Goal: Transaction & Acquisition: Purchase product/service

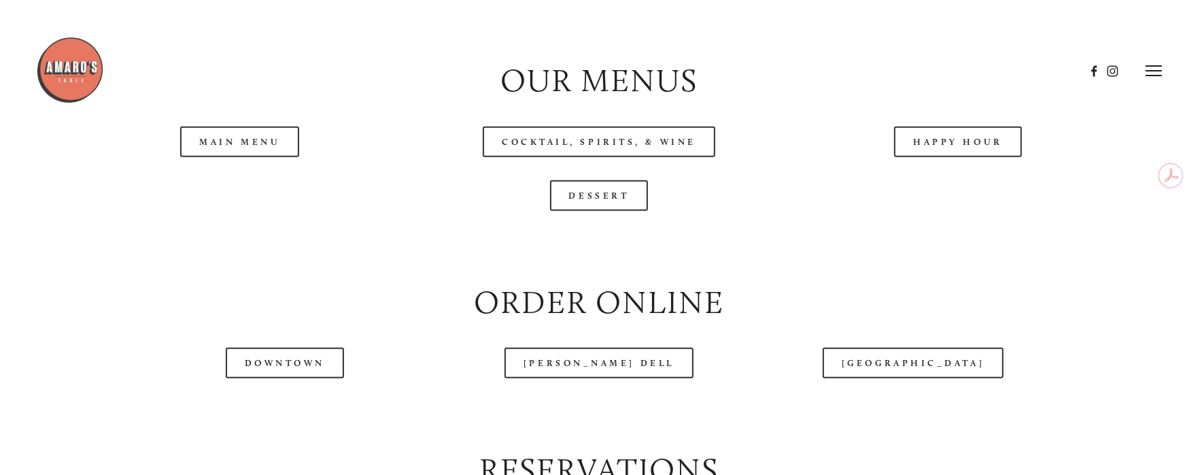
scroll to position [1450, 0]
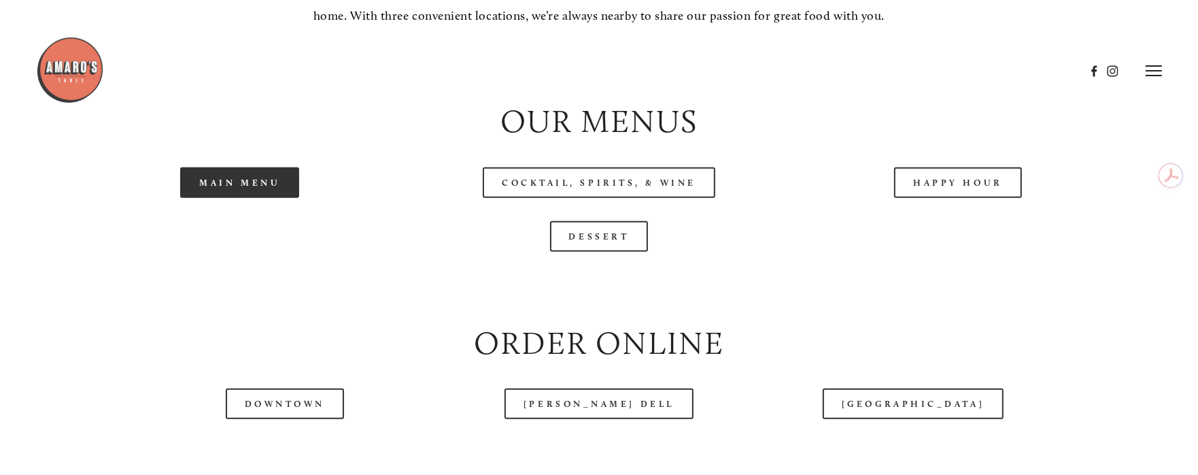
click at [275, 198] on link "Main Menu" at bounding box center [239, 182] width 119 height 31
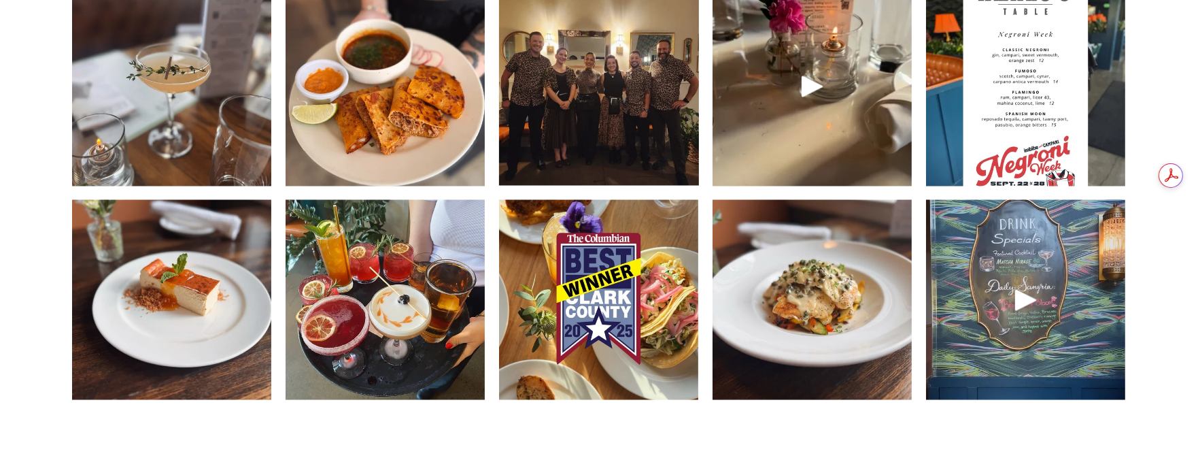
scroll to position [2176, 0]
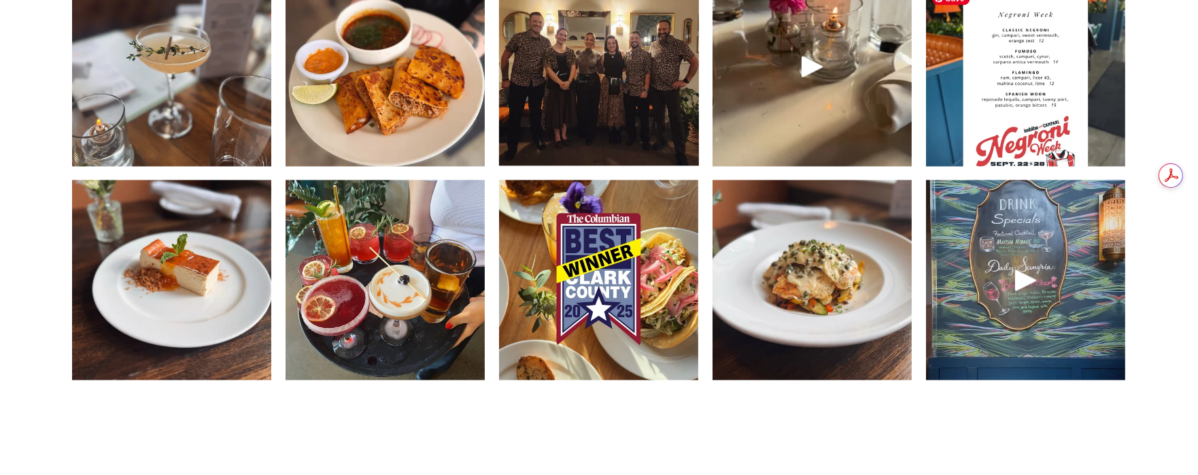
click at [981, 141] on img at bounding box center [1025, 66] width 199 height 266
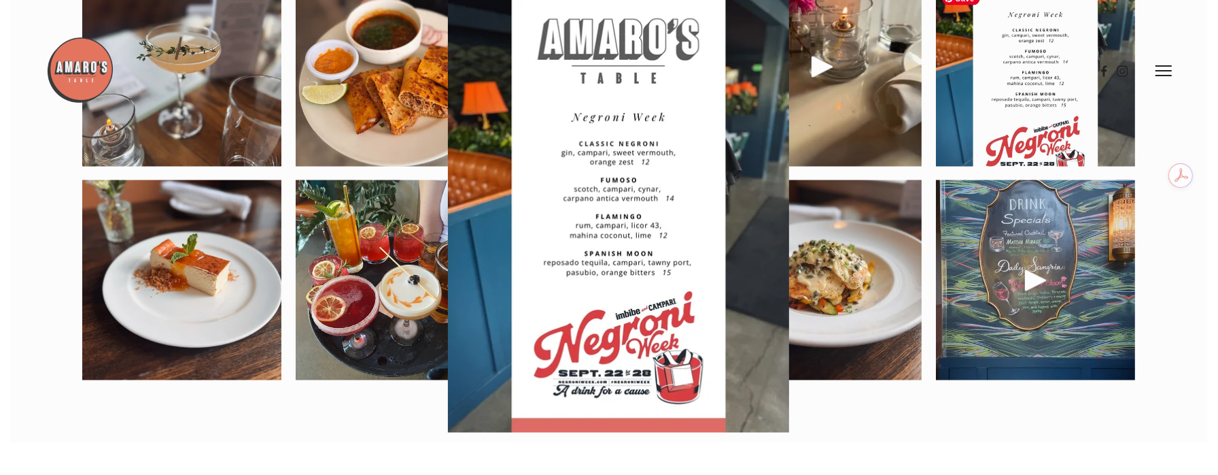
scroll to position [2144, 0]
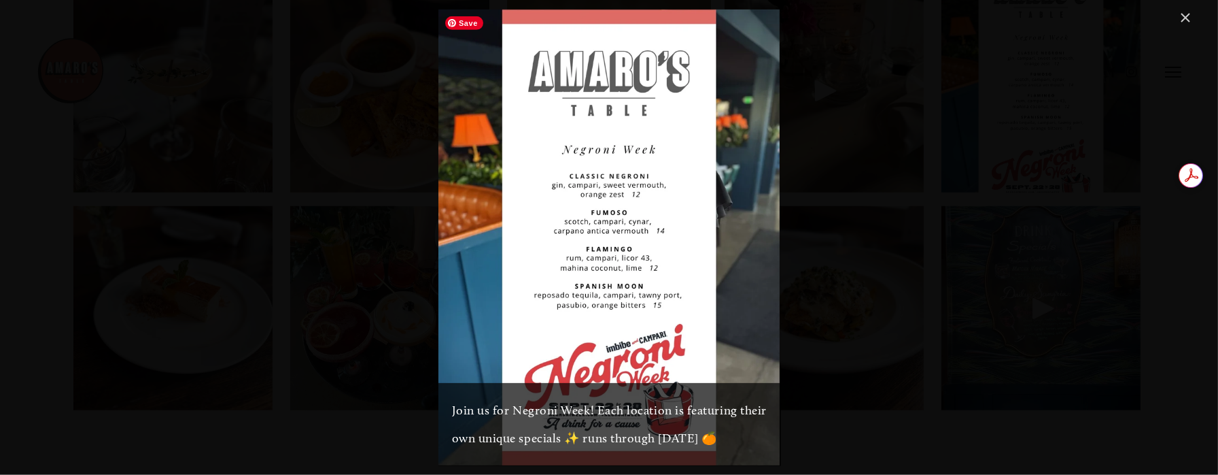
click at [767, 161] on img "Gallery" at bounding box center [610, 237] width 342 height 455
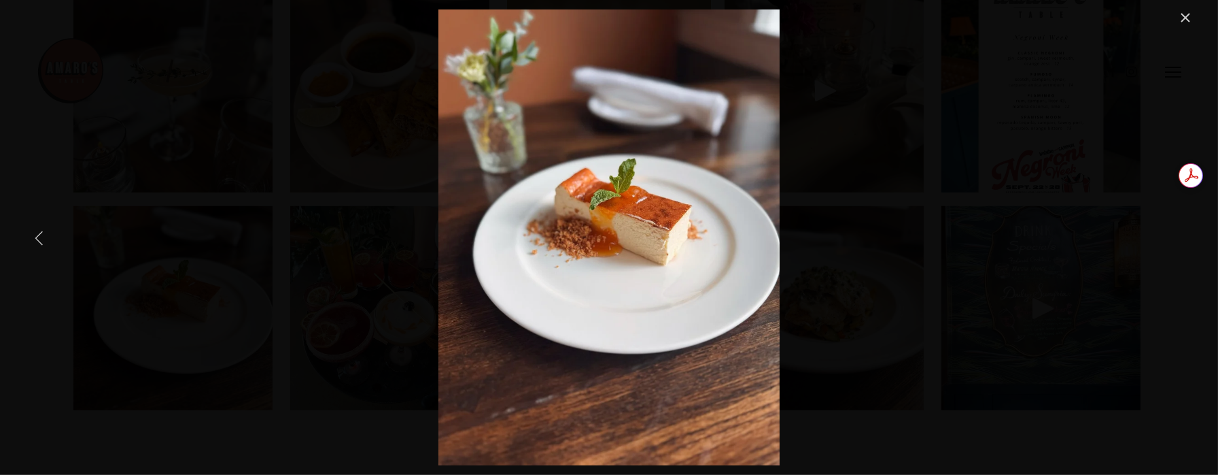
click at [45, 239] on link "Previous Item" at bounding box center [39, 237] width 30 height 30
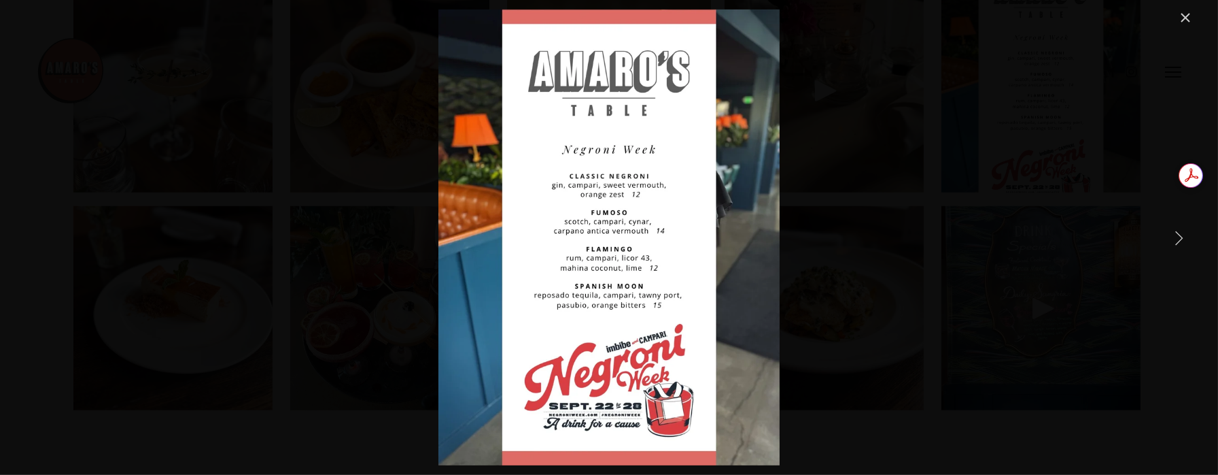
click at [1180, 243] on link "Next Item" at bounding box center [1179, 237] width 30 height 30
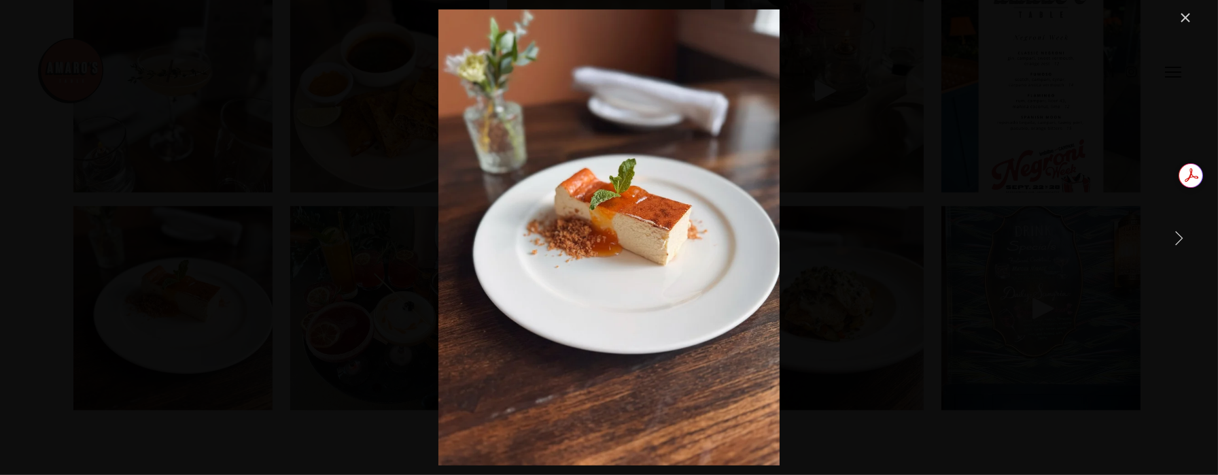
click at [1180, 243] on link "Next Item" at bounding box center [1179, 237] width 30 height 30
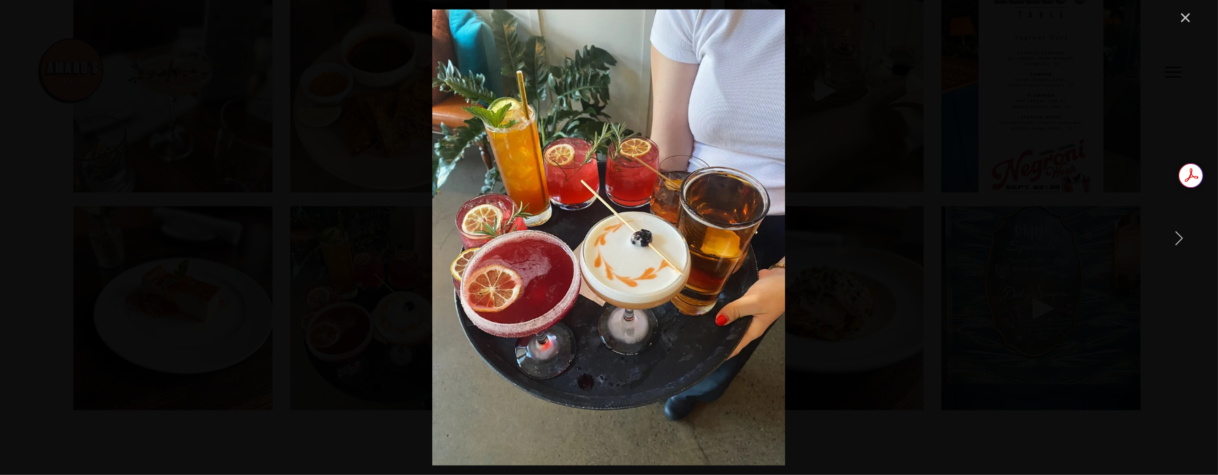
click at [1180, 243] on link "Next Item" at bounding box center [1179, 237] width 30 height 30
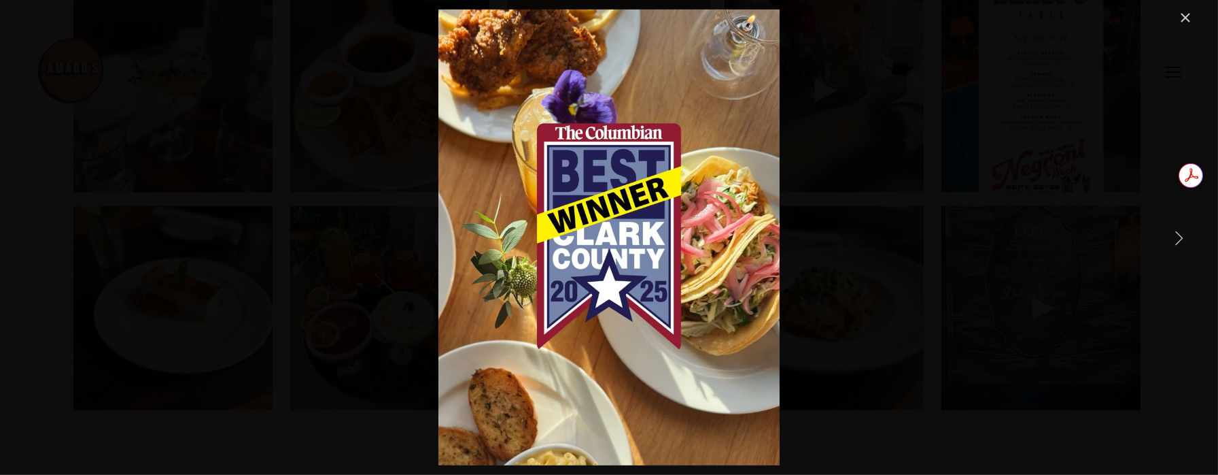
click at [1180, 243] on link "Next Item" at bounding box center [1179, 237] width 30 height 30
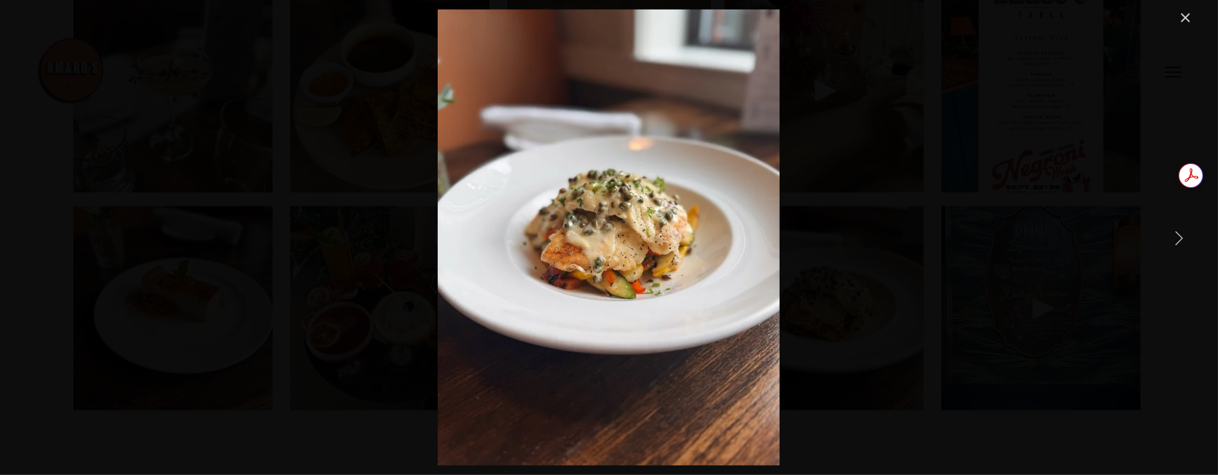
click at [1180, 243] on link "Next Item" at bounding box center [1179, 237] width 30 height 30
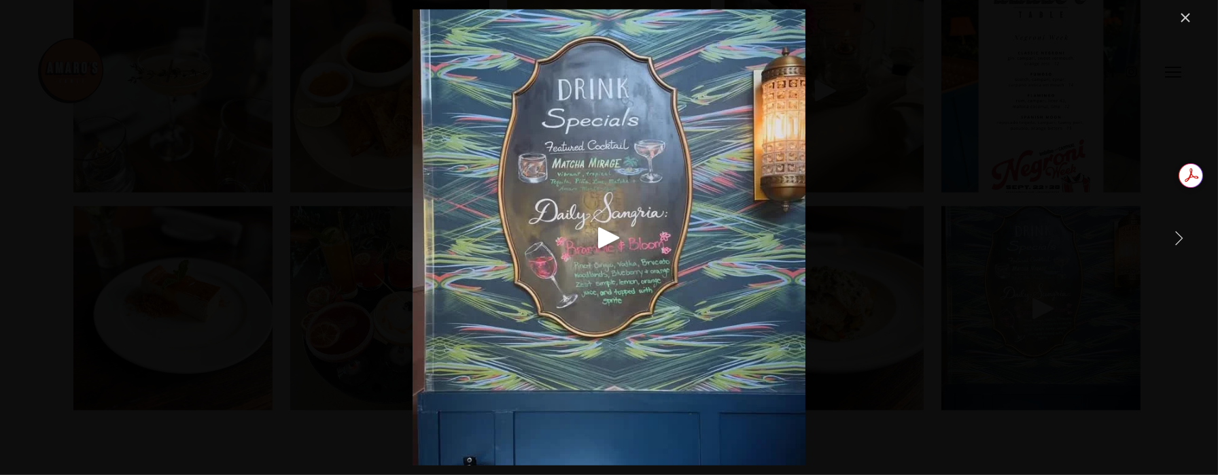
click at [1180, 243] on link "Next Item" at bounding box center [1179, 237] width 30 height 30
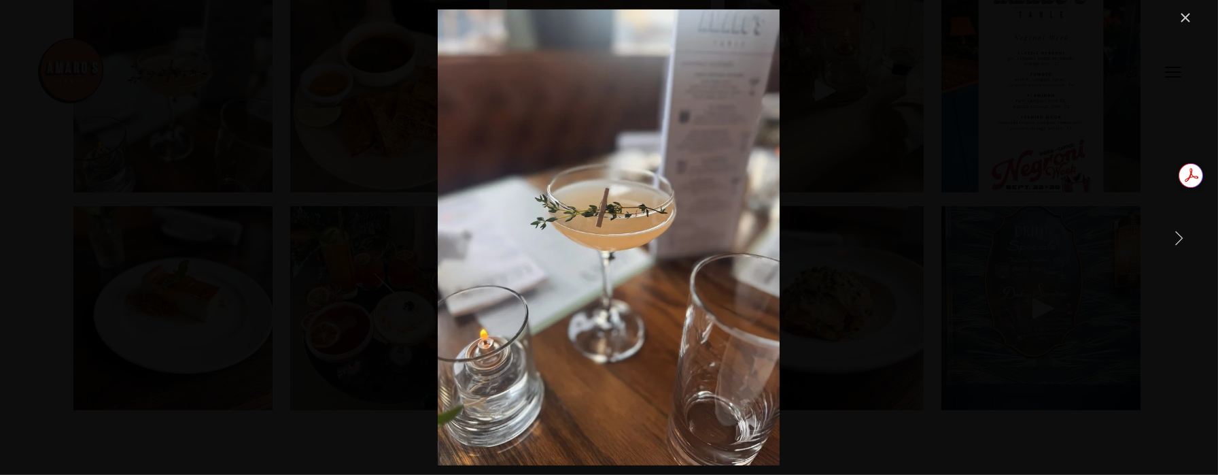
click at [1180, 243] on link "Next Item" at bounding box center [1179, 237] width 30 height 30
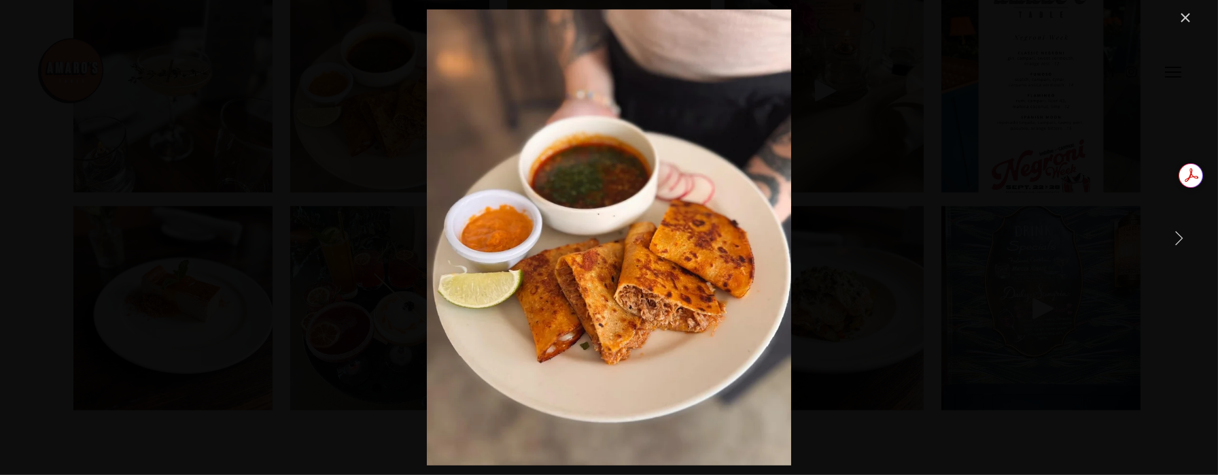
click at [1180, 243] on link "Next Item" at bounding box center [1179, 237] width 30 height 30
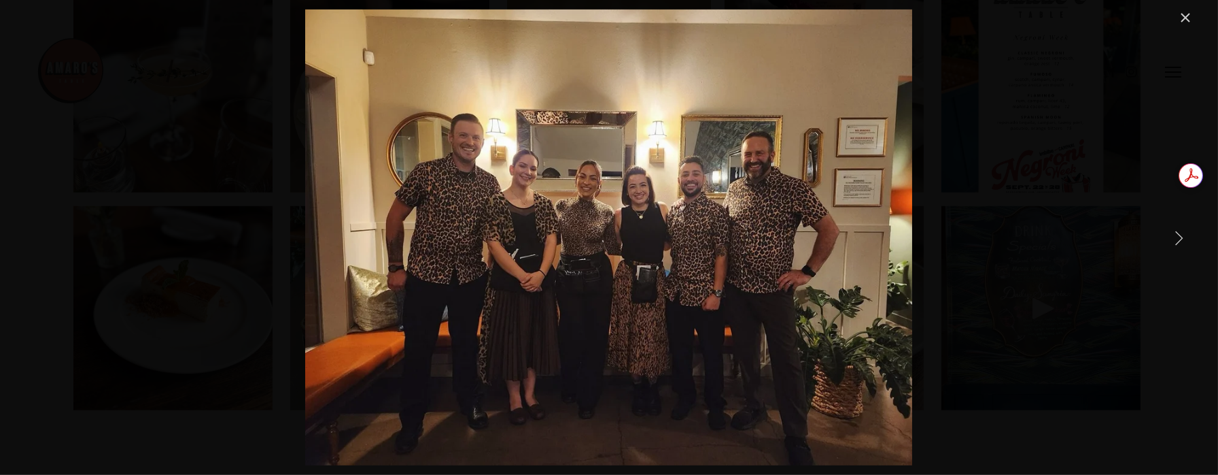
click at [1180, 243] on link "Next Item" at bounding box center [1179, 237] width 30 height 30
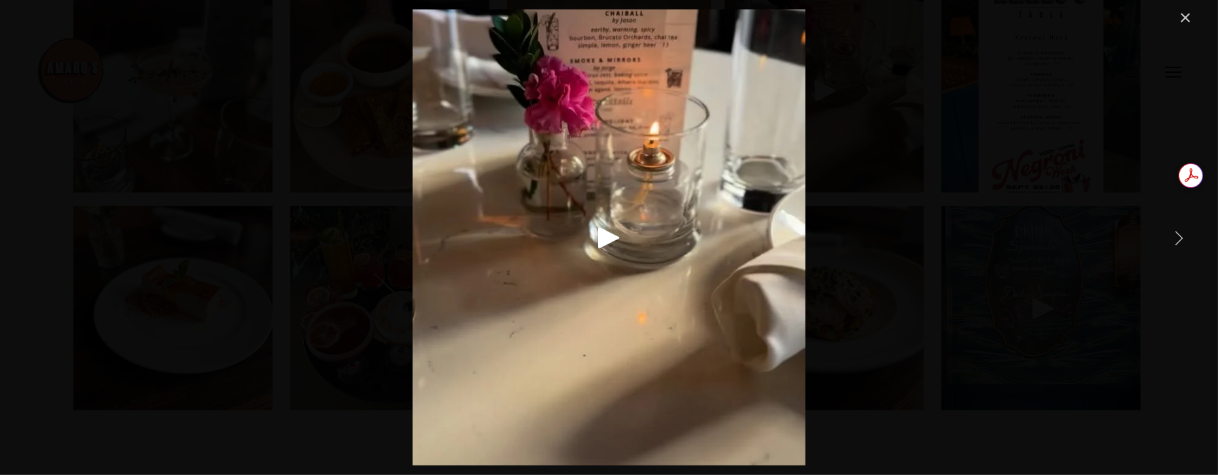
click at [1180, 243] on link "Next Item" at bounding box center [1179, 237] width 30 height 30
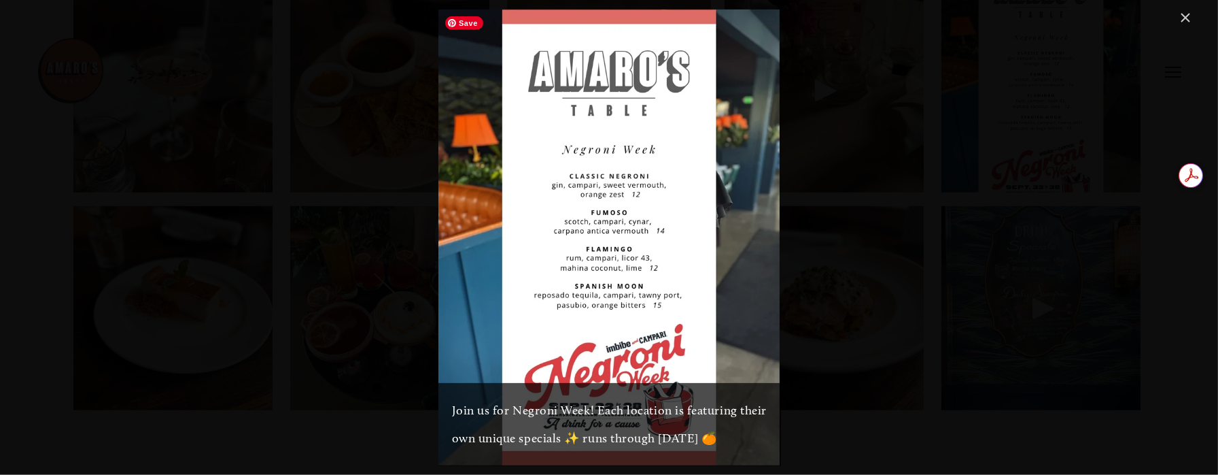
click at [710, 216] on img "Gallery" at bounding box center [610, 237] width 342 height 455
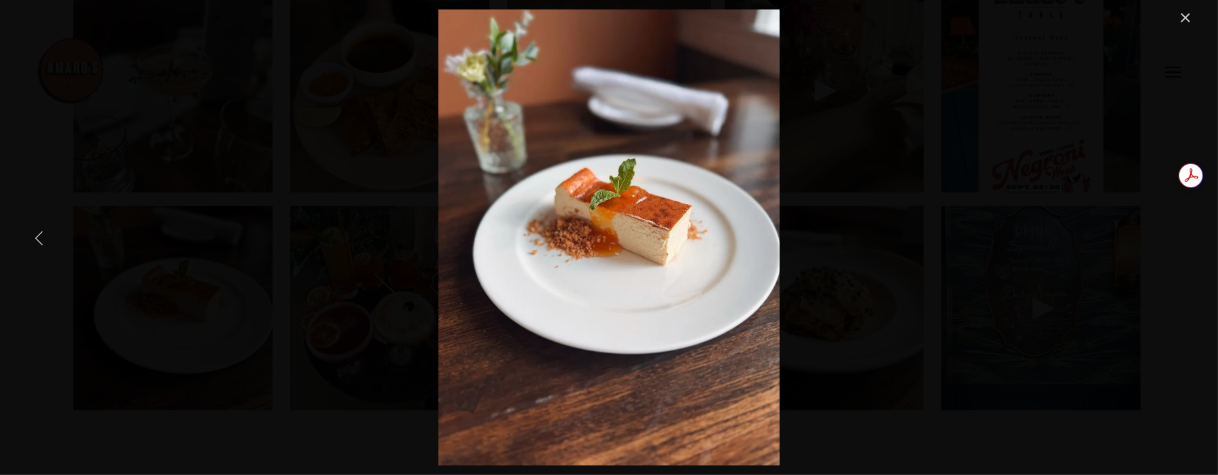
click at [51, 237] on link "Previous Item" at bounding box center [39, 237] width 30 height 30
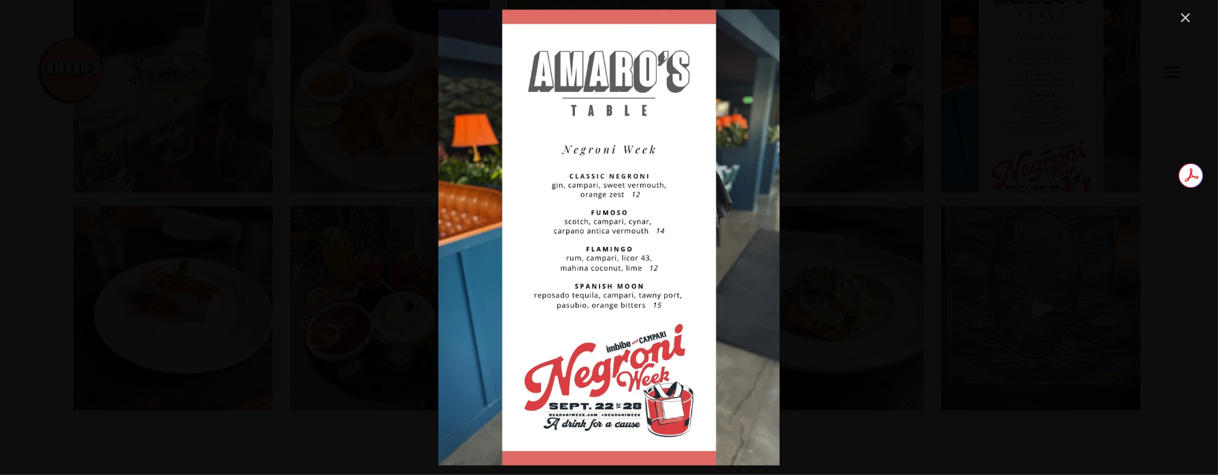
click at [1188, 16] on link "Close" at bounding box center [1185, 18] width 16 height 16
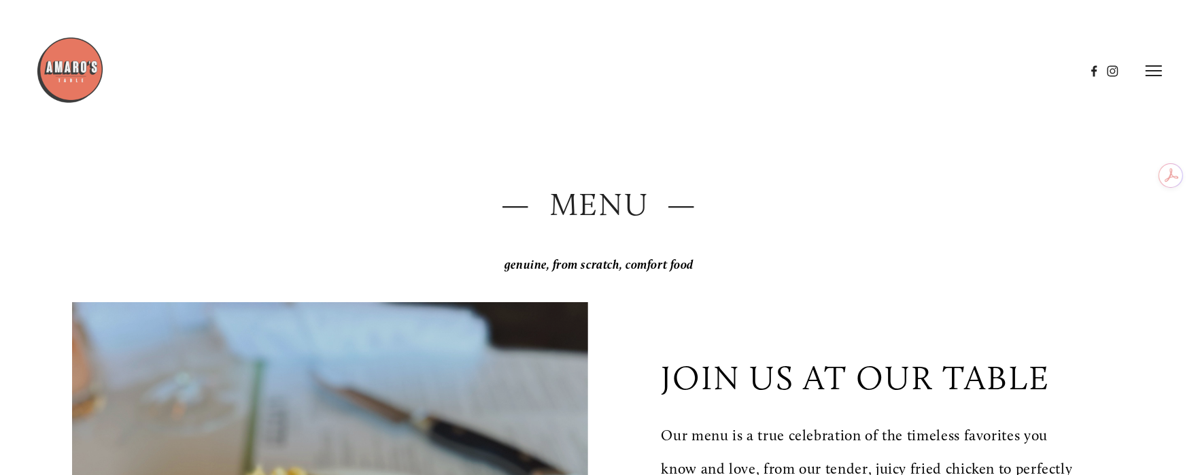
scroll to position [0, 0]
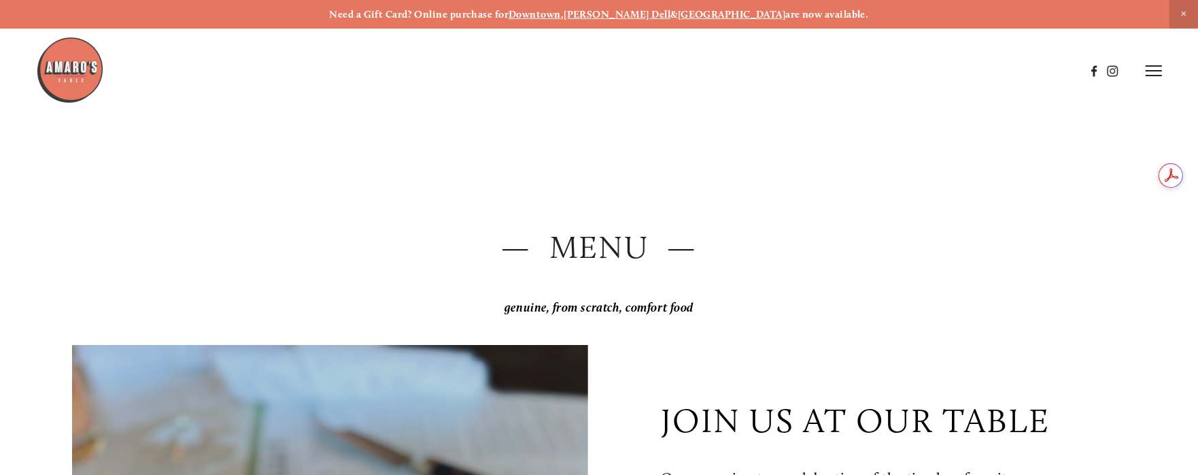
click at [640, 243] on h2 "— Menu —" at bounding box center [599, 247] width 1054 height 45
drag, startPoint x: 611, startPoint y: 311, endPoint x: 721, endPoint y: 247, distance: 128.3
click at [628, 298] on p "genuine, from scratch, comfort food" at bounding box center [599, 308] width 1054 height 28
click at [1154, 69] on icon at bounding box center [1154, 71] width 16 height 12
click at [887, 69] on span "Menu" at bounding box center [885, 71] width 26 height 12
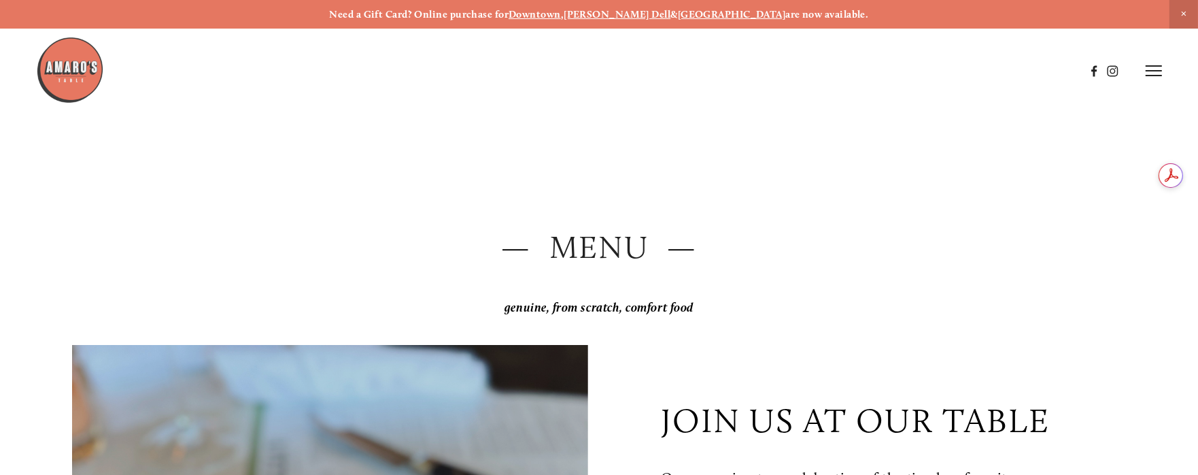
click at [82, 65] on img at bounding box center [70, 70] width 68 height 68
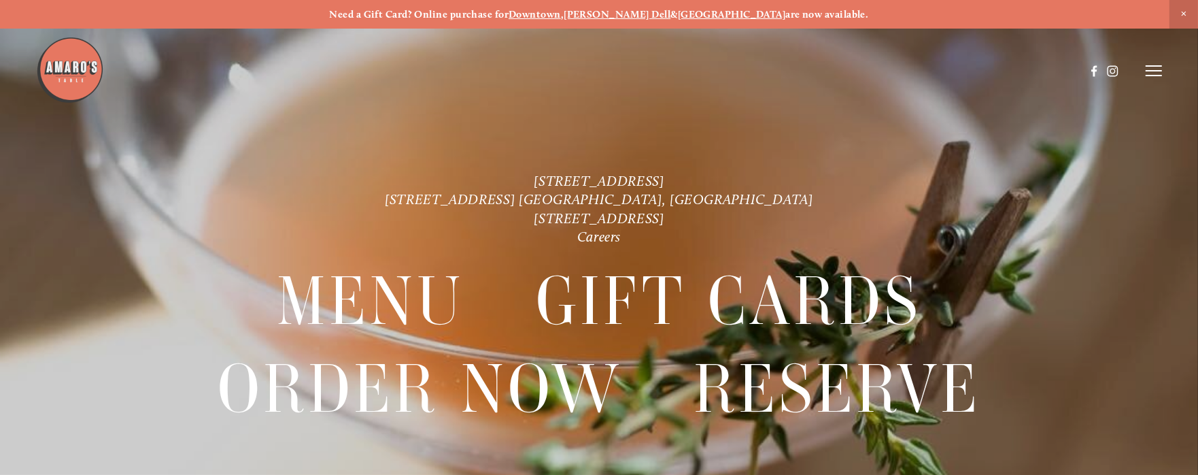
click at [1147, 72] on icon at bounding box center [1154, 71] width 16 height 12
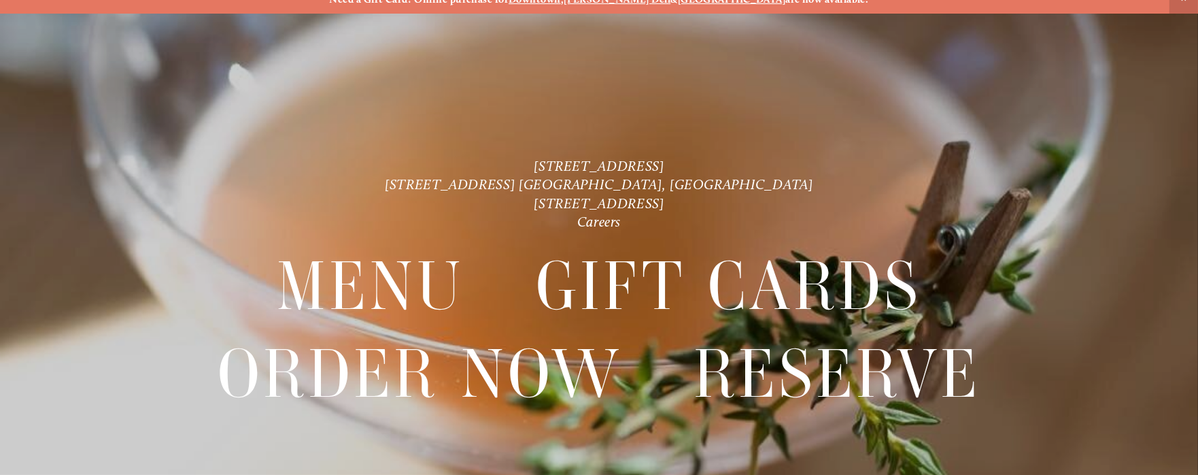
scroll to position [28, 0]
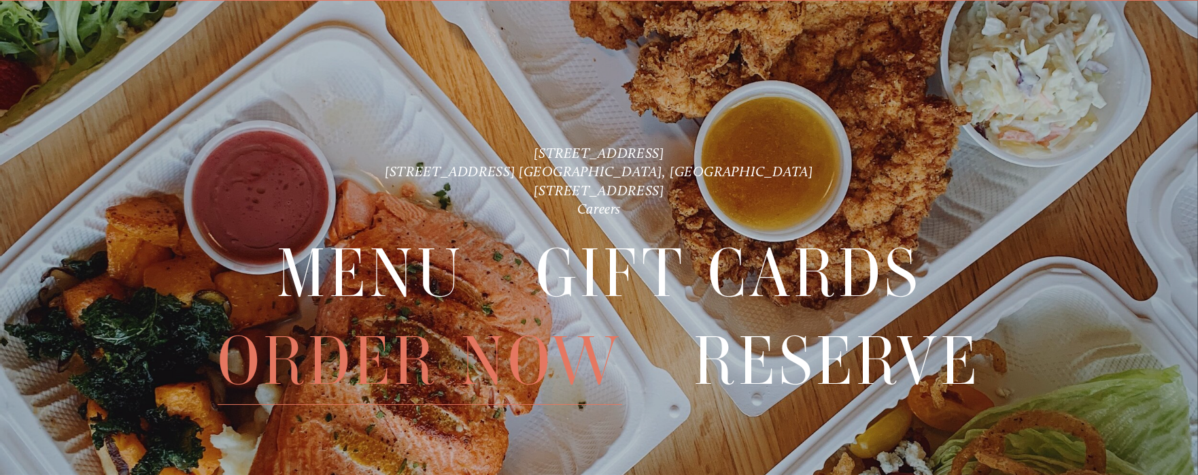
click at [416, 387] on span "Order Now" at bounding box center [420, 360] width 405 height 87
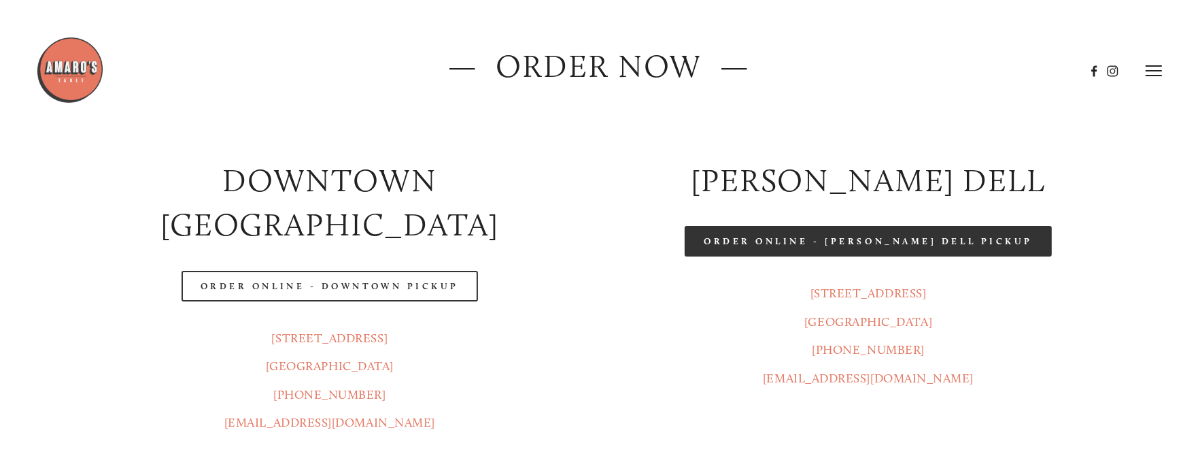
click at [846, 248] on link "Order Online - [PERSON_NAME] Dell Pickup" at bounding box center [868, 241] width 367 height 31
